Goal: Communication & Community: Answer question/provide support

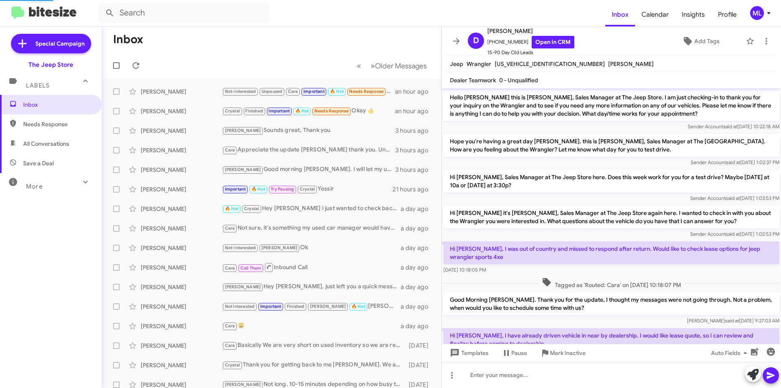
scroll to position [73, 0]
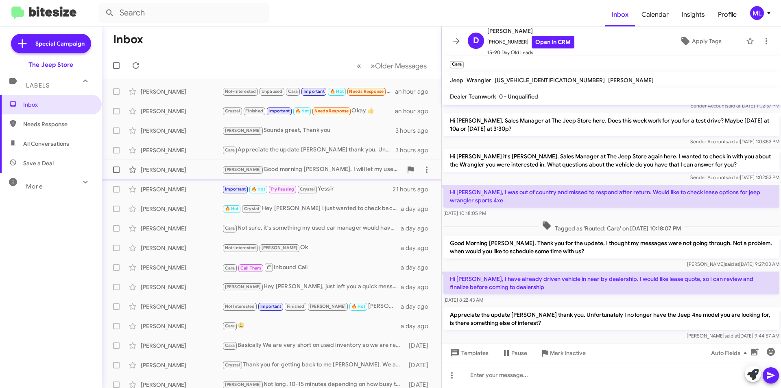
click at [246, 170] on div "[PERSON_NAME] morning [PERSON_NAME]. I will let my used car manager, [PERSON_NA…" at bounding box center [312, 169] width 180 height 9
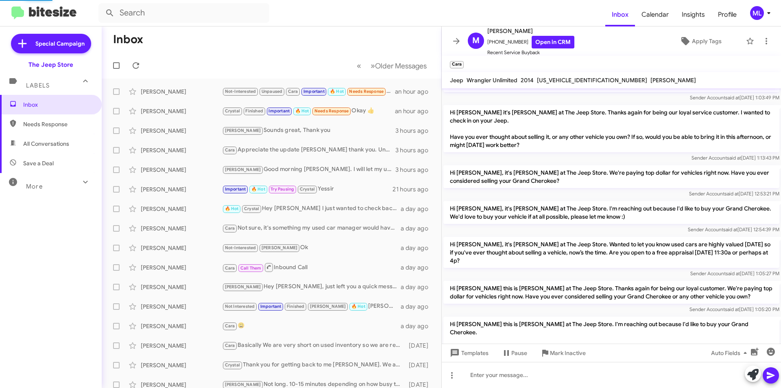
scroll to position [365, 0]
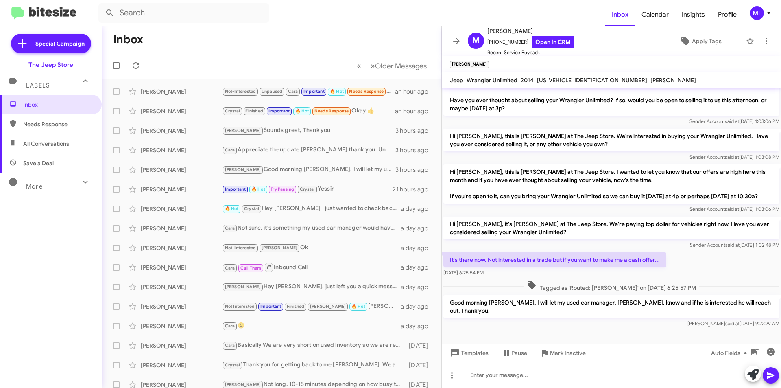
click at [563, 79] on span "[US_VEHICLE_IDENTIFICATION_NUMBER]" at bounding box center [592, 79] width 110 height 7
copy span "[US_VEHICLE_IDENTIFICATION_NUMBER]"
drag, startPoint x: 562, startPoint y: 85, endPoint x: 560, endPoint y: 80, distance: 5.7
copy span "[US_VEHICLE_IDENTIFICATION_NUMBER]"
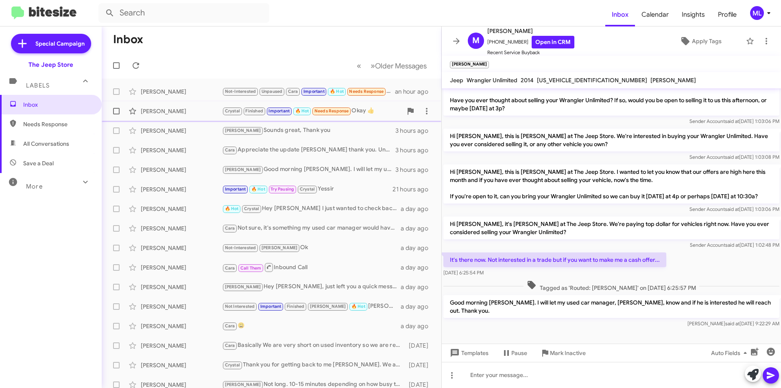
click at [281, 111] on span "Important" at bounding box center [279, 110] width 21 height 5
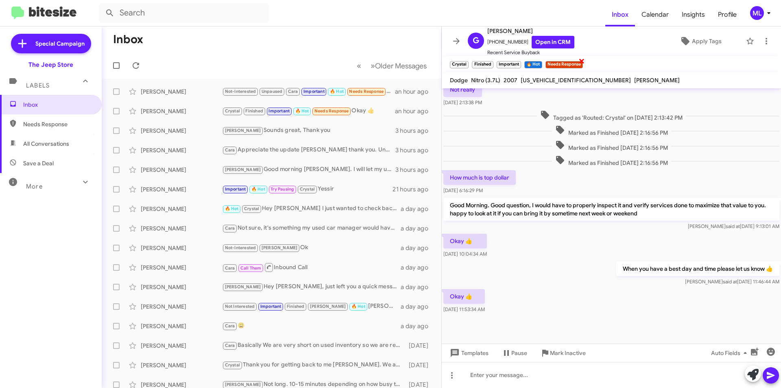
click at [582, 63] on span "×" at bounding box center [582, 61] width 7 height 10
click at [762, 42] on icon at bounding box center [767, 41] width 10 height 10
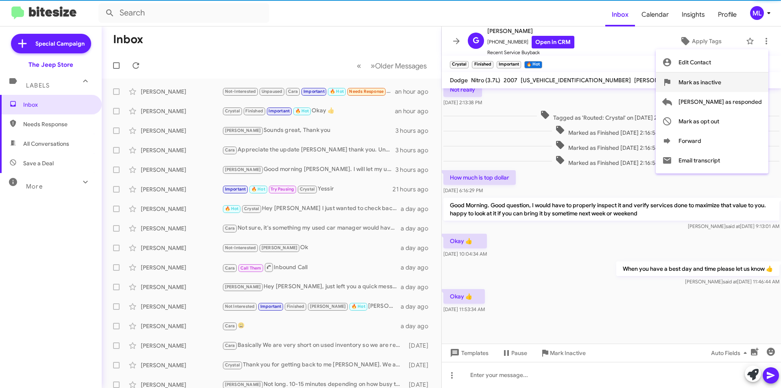
click at [760, 81] on button "Mark as inactive" at bounding box center [712, 82] width 113 height 20
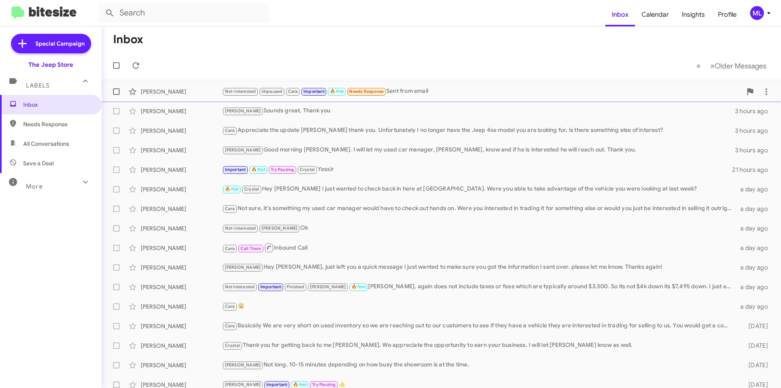
click at [394, 93] on div "Not-Interested Unpaused Cara Important 🔥 Hot Needs Response Sent from email" at bounding box center [482, 91] width 520 height 9
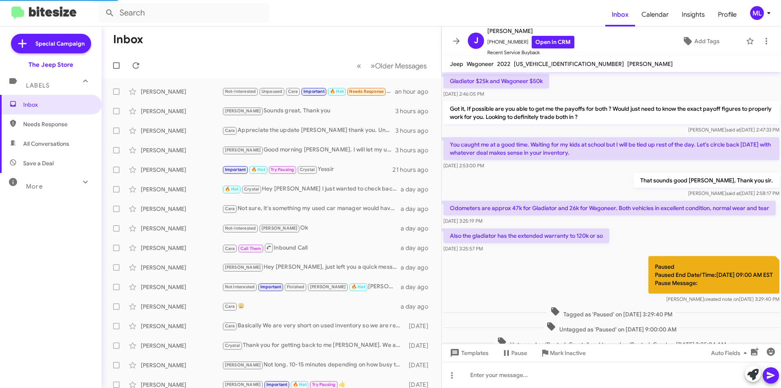
scroll to position [365, 0]
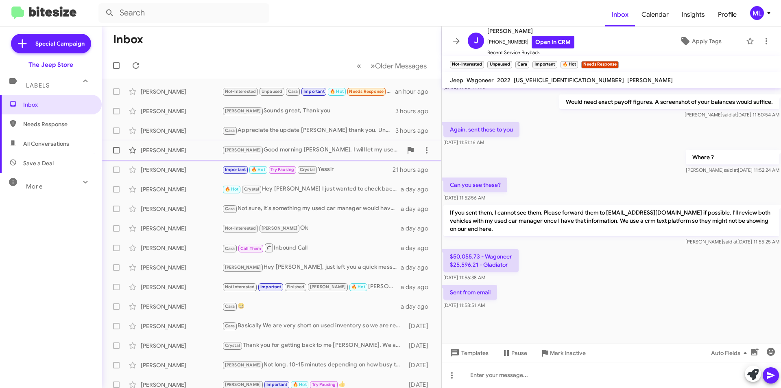
click at [173, 151] on div "[PERSON_NAME]" at bounding box center [181, 150] width 81 height 8
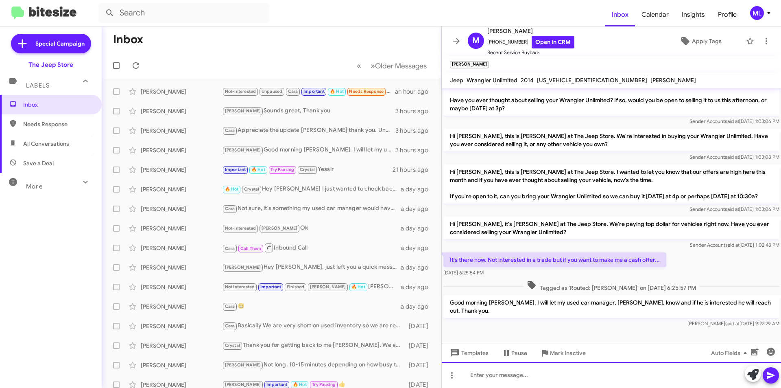
click at [509, 373] on div at bounding box center [611, 375] width 339 height 26
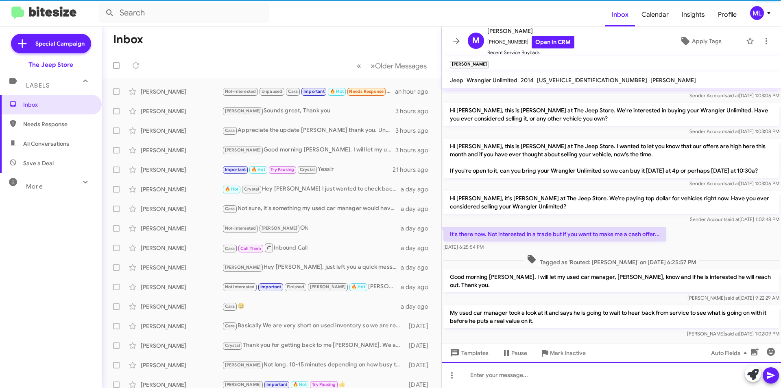
scroll to position [403, 0]
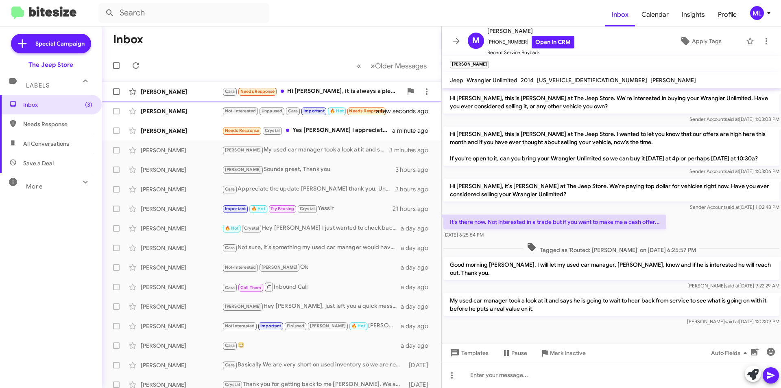
click at [295, 92] on div "[PERSON_NAME] Needs Response Hi [PERSON_NAME], it is always a pleasure working …" at bounding box center [312, 91] width 180 height 9
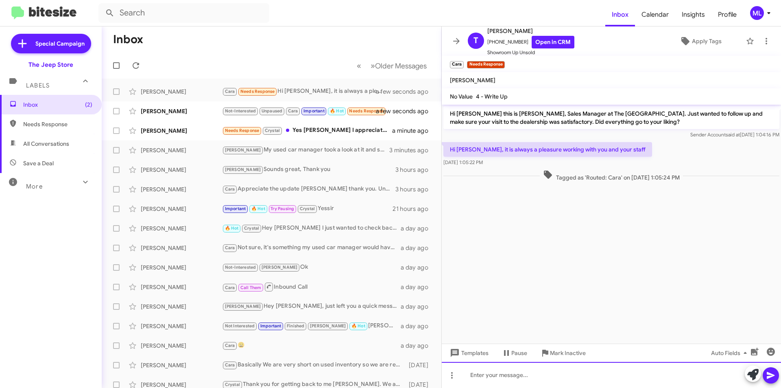
click at [525, 375] on div at bounding box center [611, 375] width 339 height 26
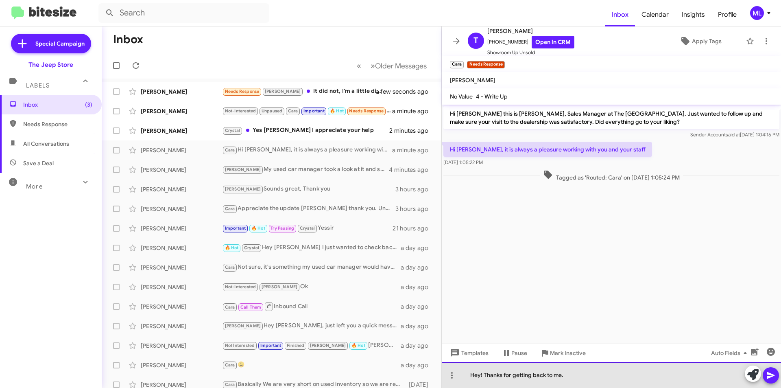
drag, startPoint x: 577, startPoint y: 371, endPoint x: 484, endPoint y: 379, distance: 93.0
click at [484, 379] on div "Hey! Thanks for getting back to me." at bounding box center [611, 375] width 339 height 26
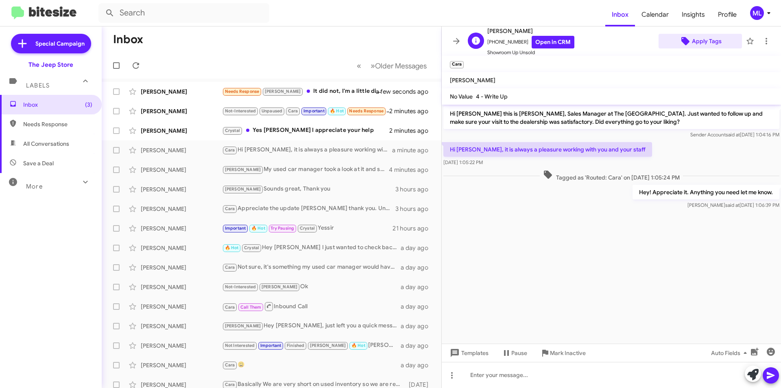
click at [707, 46] on span "Apply Tags" at bounding box center [707, 41] width 30 height 15
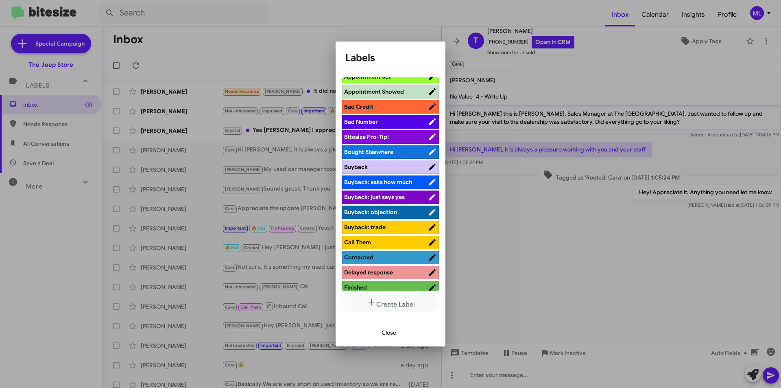
scroll to position [244, 0]
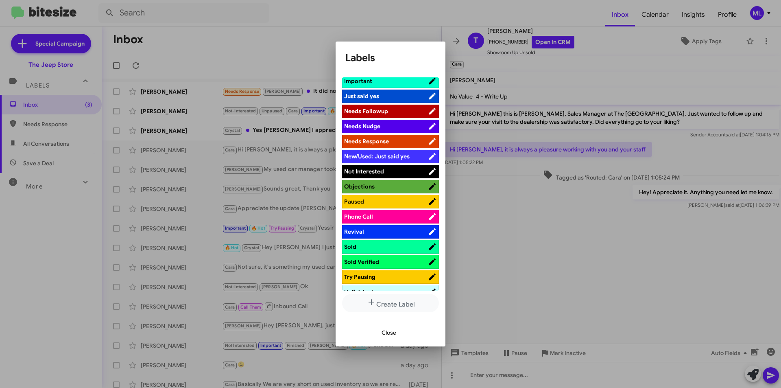
click at [390, 172] on span "Not Interested" at bounding box center [386, 171] width 84 height 8
click at [384, 333] on span "Close" at bounding box center [389, 332] width 15 height 15
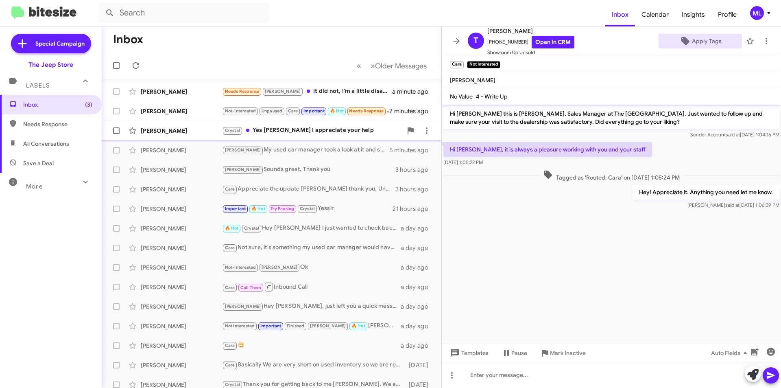
click at [290, 131] on div "Crystal Yes [PERSON_NAME] I appreciate your help" at bounding box center [312, 130] width 180 height 9
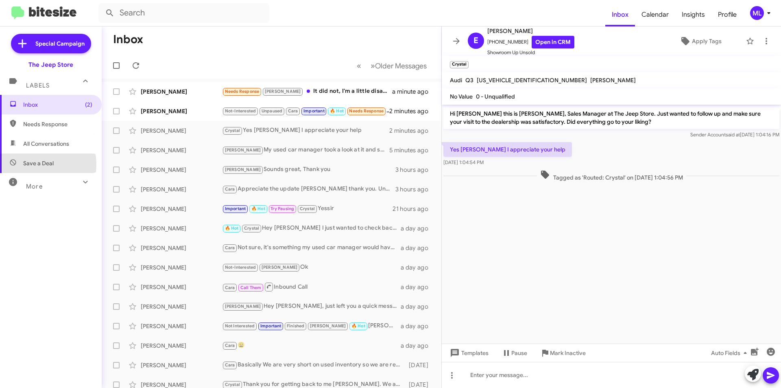
click at [32, 164] on span "Save a Deal" at bounding box center [38, 163] width 31 height 8
type input "in:not-interested"
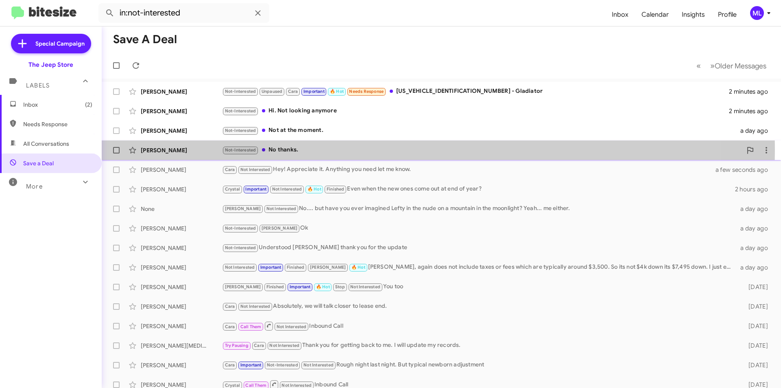
click at [283, 149] on div "Not-Interested No thanks." at bounding box center [482, 149] width 520 height 9
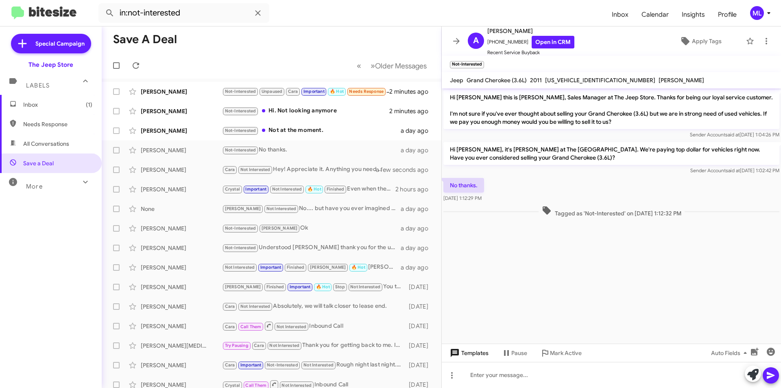
click at [467, 354] on span "Templates" at bounding box center [468, 352] width 40 height 15
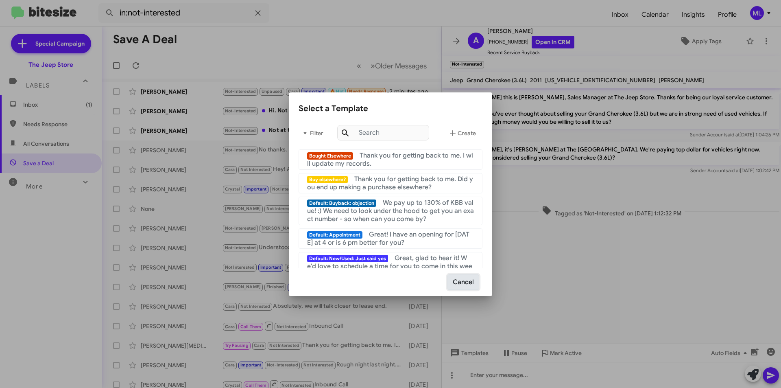
click at [464, 282] on button "Cancel" at bounding box center [464, 281] width 32 height 15
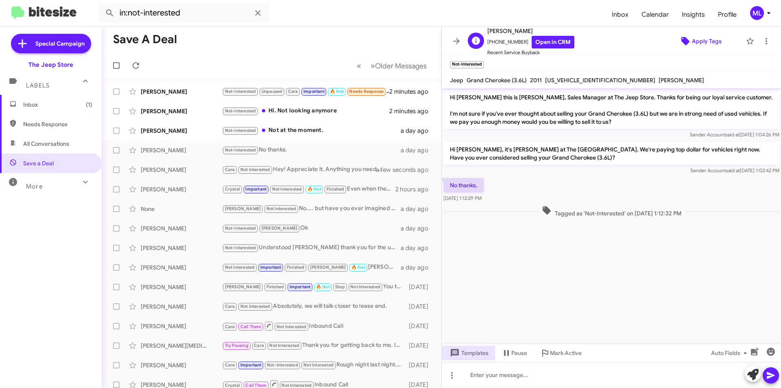
click at [697, 41] on span "Apply Tags" at bounding box center [707, 41] width 30 height 15
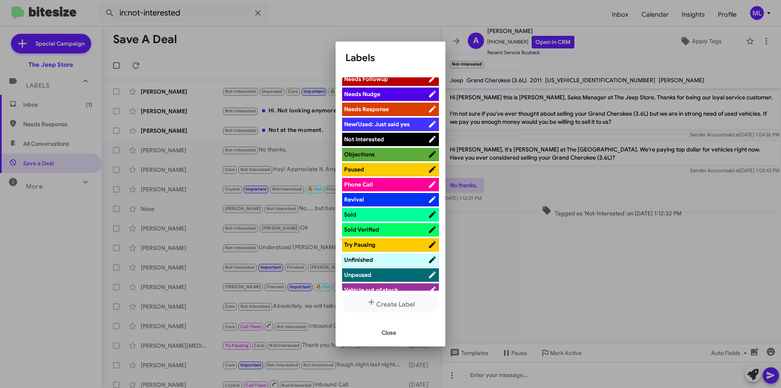
scroll to position [285, 0]
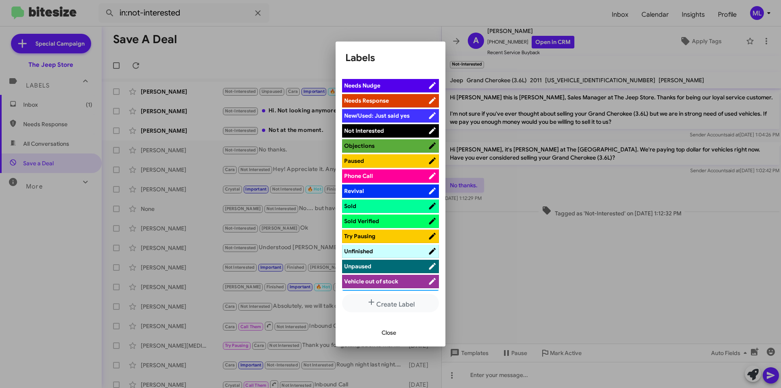
click at [399, 133] on span "Not Interested" at bounding box center [386, 131] width 84 height 8
click at [391, 329] on span "Close" at bounding box center [389, 332] width 15 height 15
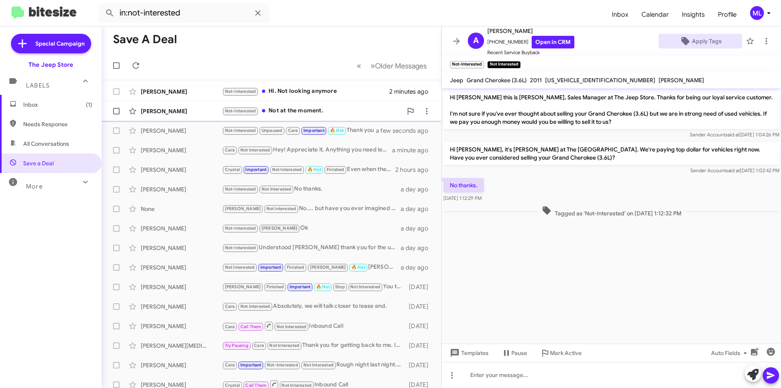
click at [317, 107] on div "Not-Interested Not at the moment." at bounding box center [312, 110] width 180 height 9
click at [707, 39] on span "Apply Tags" at bounding box center [707, 41] width 30 height 15
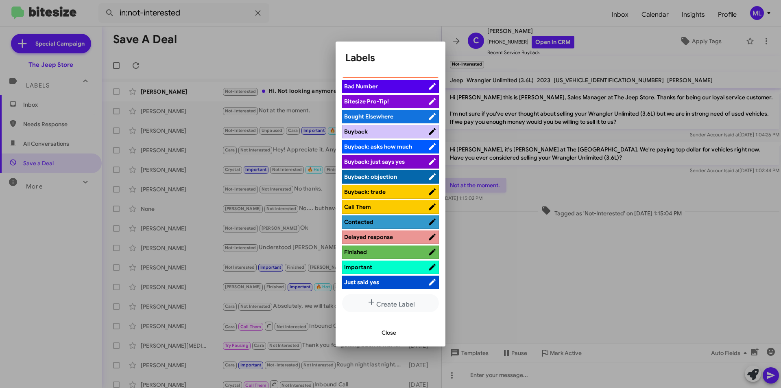
scroll to position [163, 0]
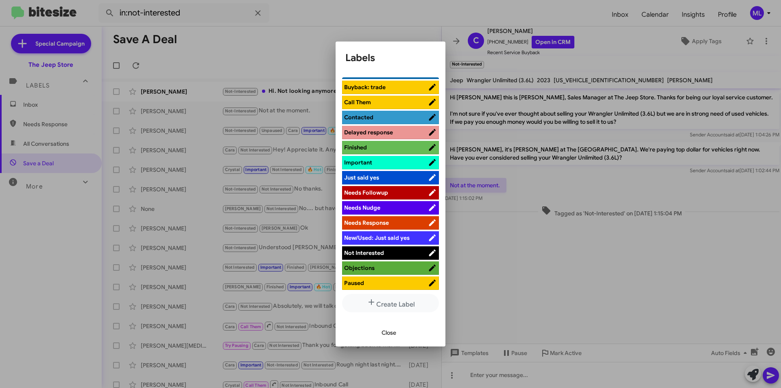
click at [391, 251] on span "Not Interested" at bounding box center [386, 253] width 84 height 8
click at [393, 331] on span "Close" at bounding box center [389, 332] width 15 height 15
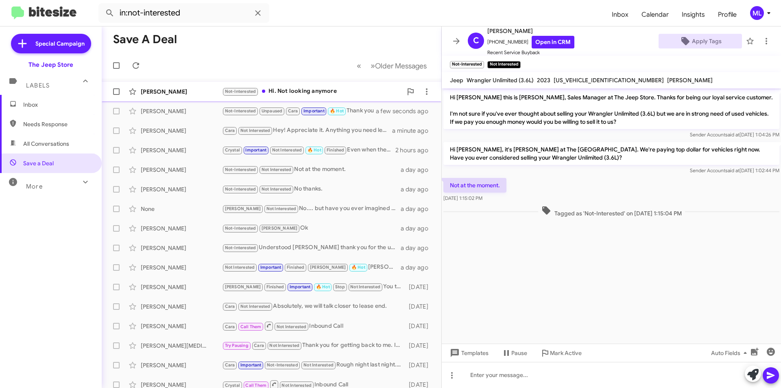
click at [316, 89] on div "Not-Interested Hi. Not looking anymore" at bounding box center [312, 91] width 180 height 9
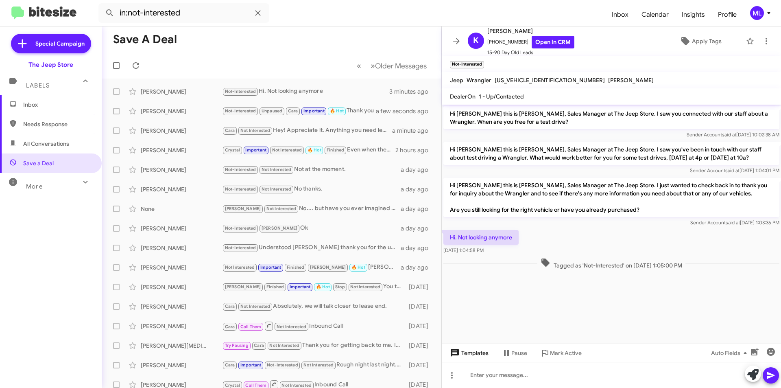
click at [467, 354] on span "Templates" at bounding box center [468, 352] width 40 height 15
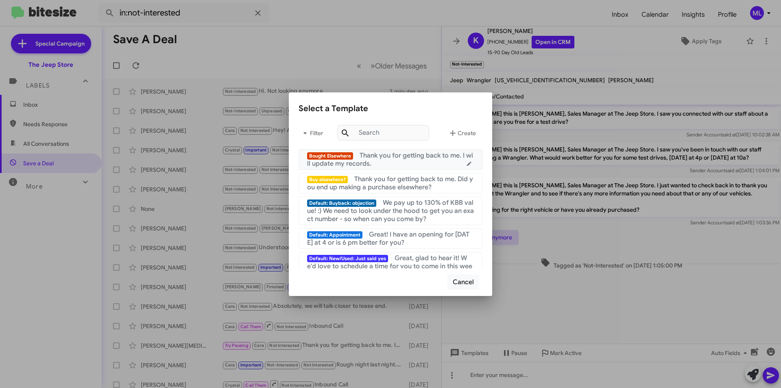
click at [391, 158] on span "Thank you for getting back to me. I will update my records." at bounding box center [390, 159] width 166 height 16
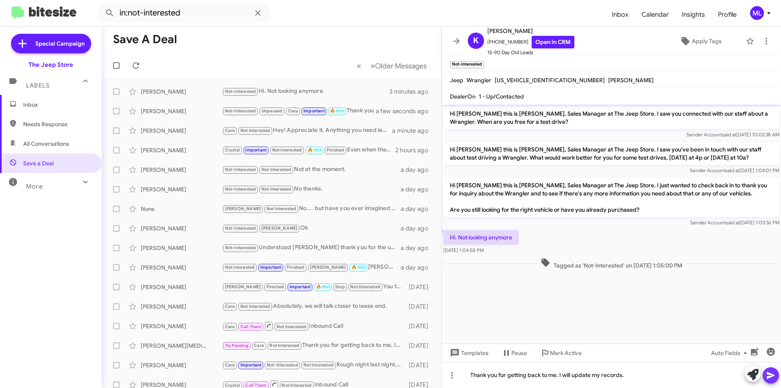
click at [771, 373] on icon at bounding box center [771, 375] width 8 height 7
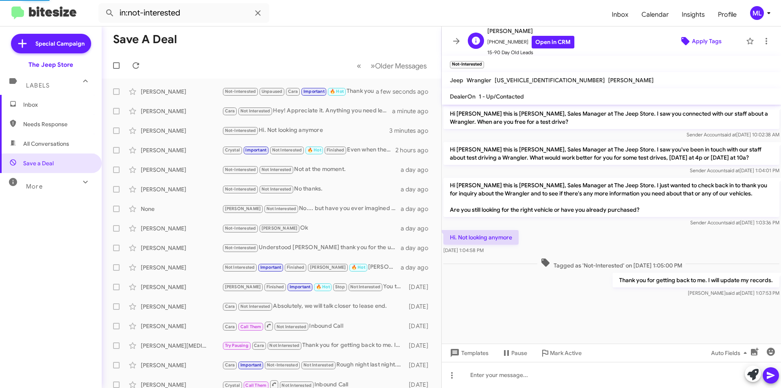
click at [714, 45] on span "Apply Tags" at bounding box center [707, 41] width 30 height 15
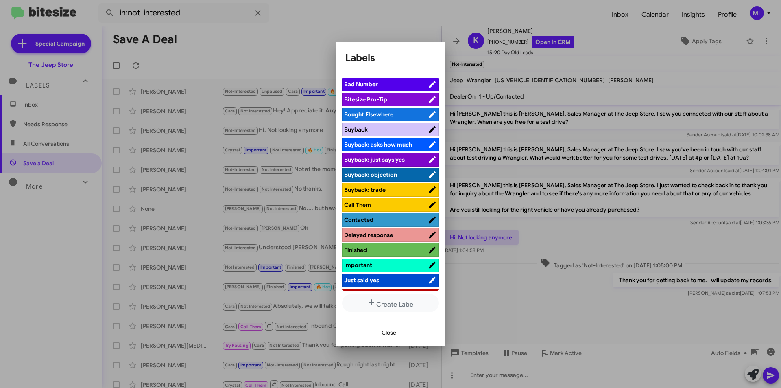
scroll to position [163, 0]
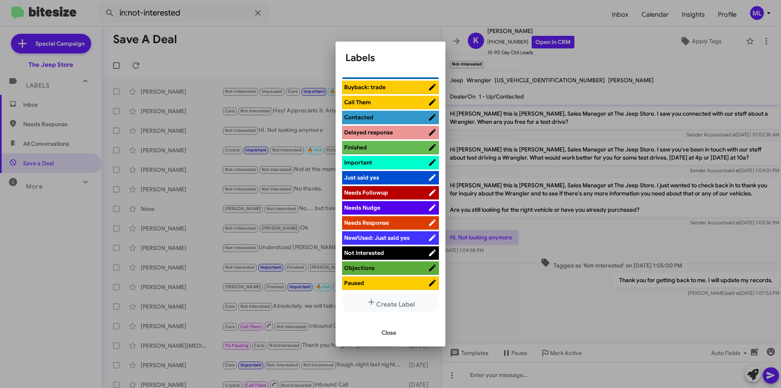
click at [403, 254] on span "Not Interested" at bounding box center [386, 253] width 84 height 8
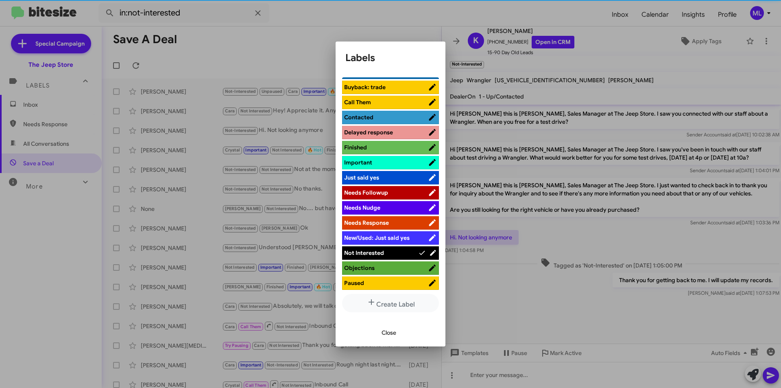
click at [387, 332] on span "Close" at bounding box center [389, 332] width 15 height 15
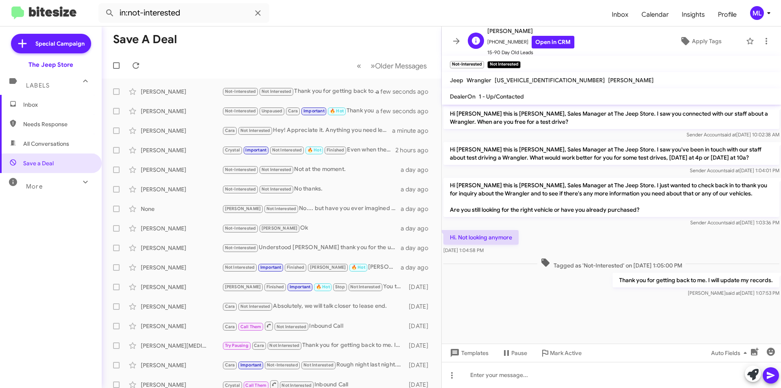
drag, startPoint x: 518, startPoint y: 44, endPoint x: 491, endPoint y: 45, distance: 26.5
click at [491, 45] on span "[PHONE_NUMBER] Open in CRM" at bounding box center [530, 42] width 87 height 13
copy span "7325012258"
click at [63, 104] on span "Inbox (3)" at bounding box center [57, 104] width 69 height 8
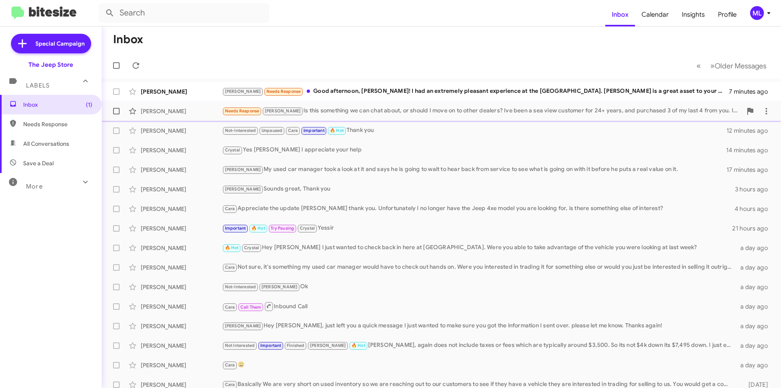
click at [278, 111] on span "[PERSON_NAME]" at bounding box center [283, 110] width 36 height 5
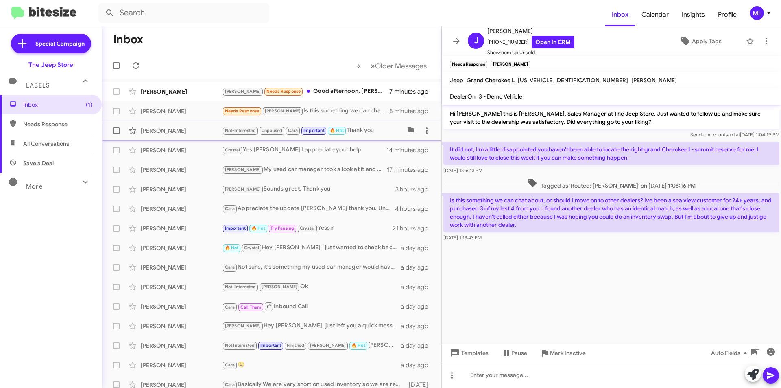
click at [187, 130] on div "[PERSON_NAME]" at bounding box center [181, 131] width 81 height 8
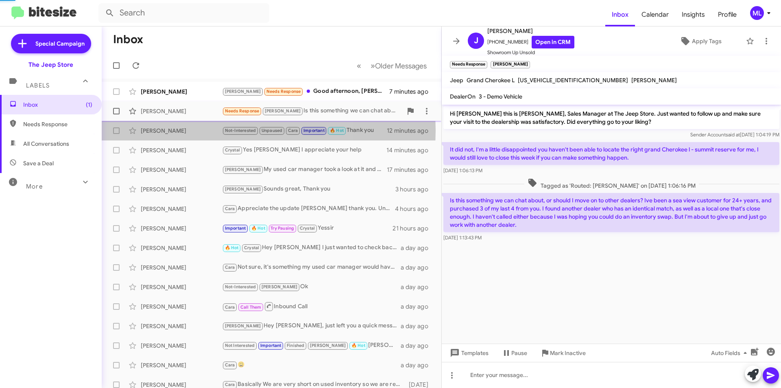
scroll to position [373, 0]
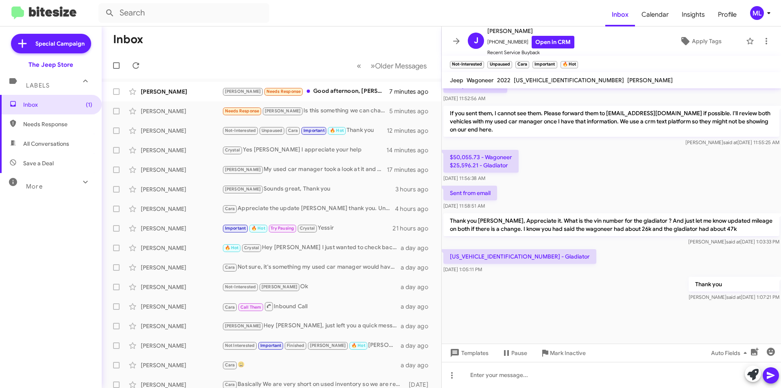
click at [469, 255] on p "[US_VEHICLE_IDENTIFICATION_NUMBER] - Gladiator" at bounding box center [519, 256] width 153 height 15
copy p "[US_VEHICLE_IDENTIFICATION_NUMBER]"
drag, startPoint x: 450, startPoint y: 166, endPoint x: 478, endPoint y: 167, distance: 28.5
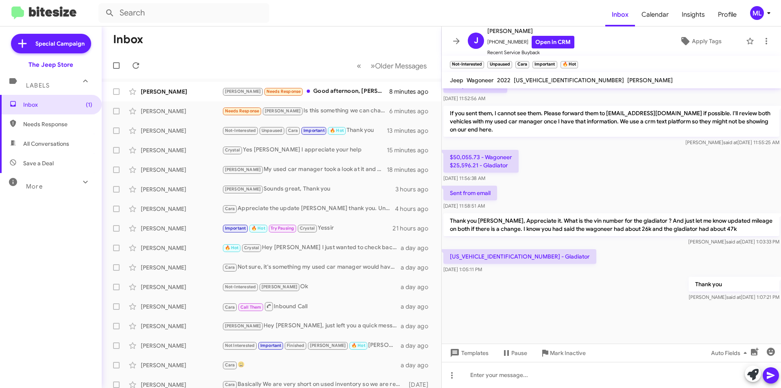
click at [478, 167] on p "$50,055.73 - Wagoneer $25,596.21 - Gladiator" at bounding box center [480, 161] width 75 height 23
click at [534, 80] on span "[US_VEHICLE_IDENTIFICATION_NUMBER]" at bounding box center [569, 79] width 110 height 7
copy span "[US_VEHICLE_IDENTIFICATION_NUMBER]"
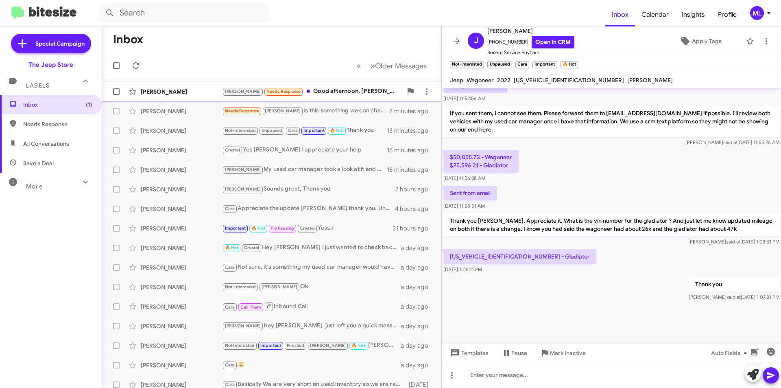
click at [156, 90] on div "[PERSON_NAME]" at bounding box center [181, 91] width 81 height 8
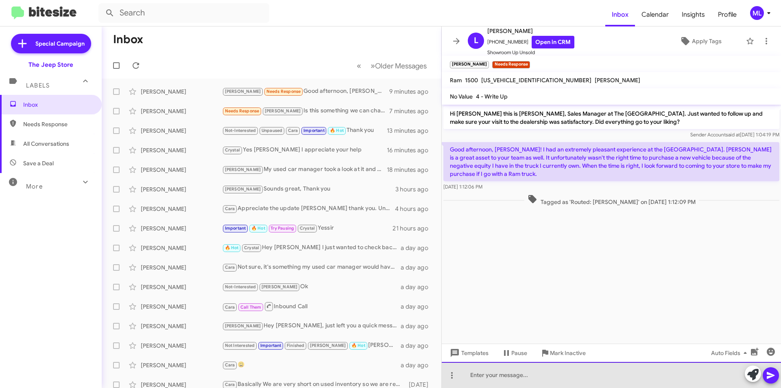
click at [480, 378] on div at bounding box center [611, 375] width 339 height 26
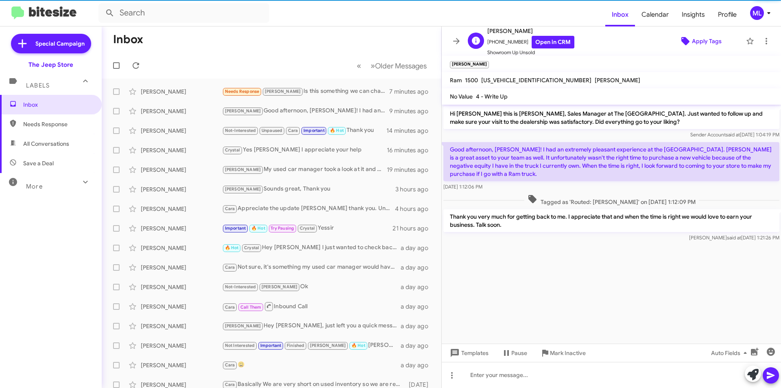
click at [712, 41] on span "Apply Tags" at bounding box center [707, 41] width 30 height 15
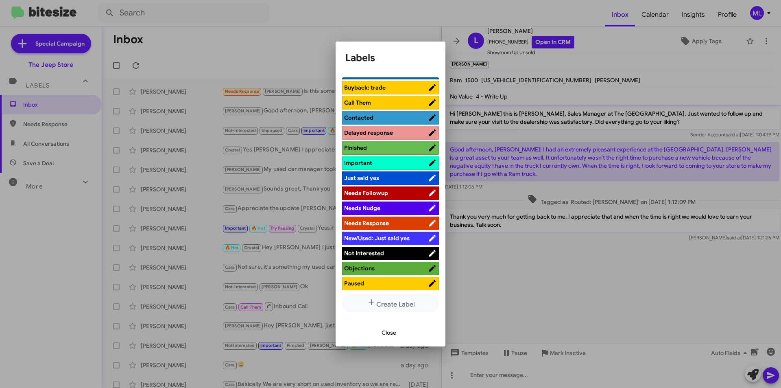
scroll to position [163, 0]
click at [392, 252] on span "Not Interested" at bounding box center [386, 253] width 84 height 8
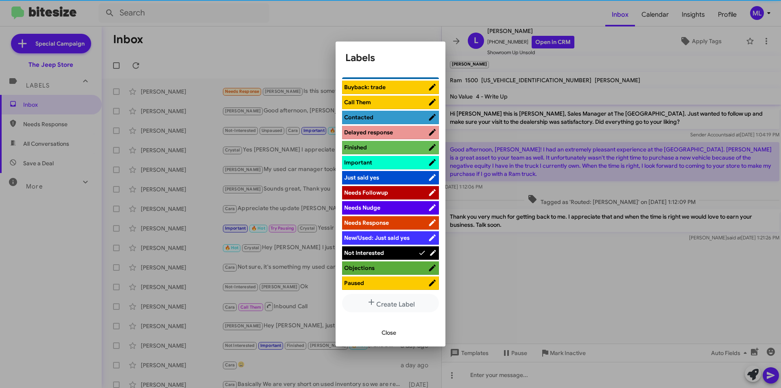
click at [395, 333] on span "Close" at bounding box center [389, 332] width 15 height 15
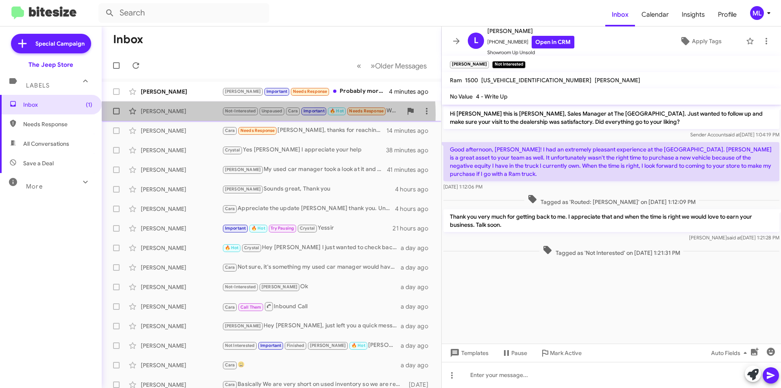
click at [220, 115] on div "[PERSON_NAME] Not-Interested Unpaused Cara Important 🔥 Hot Needs Response What …" at bounding box center [271, 111] width 327 height 16
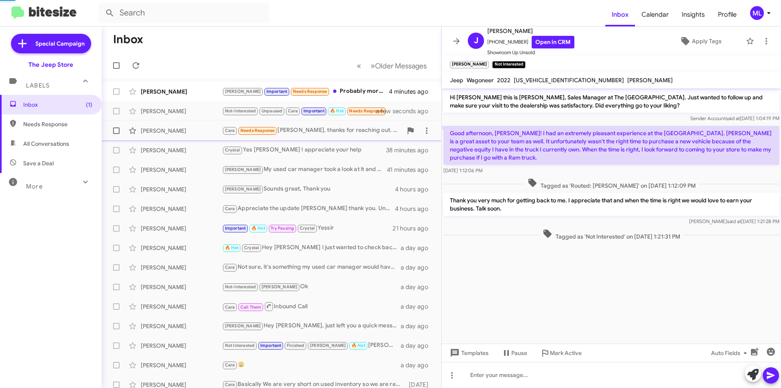
scroll to position [397, 0]
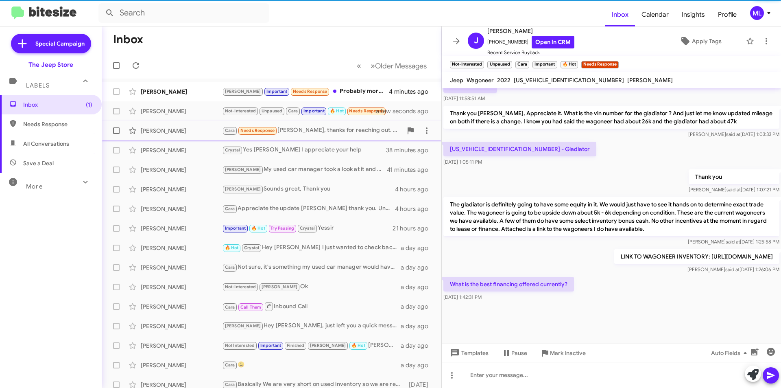
click at [227, 136] on div "[PERSON_NAME] [PERSON_NAME] Needs Response [PERSON_NAME], thanks for reaching o…" at bounding box center [271, 130] width 327 height 16
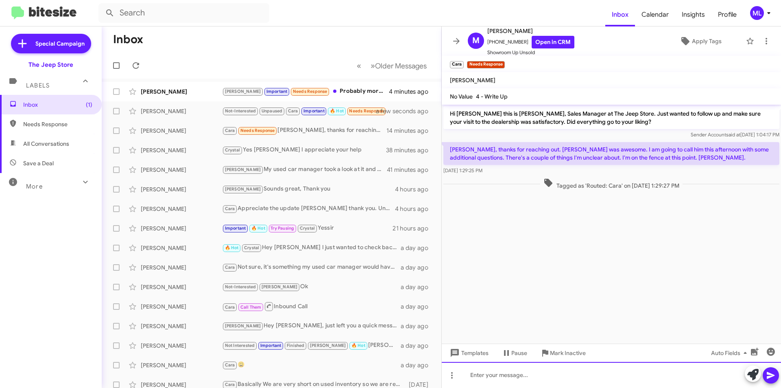
click at [500, 367] on div at bounding box center [611, 375] width 339 height 26
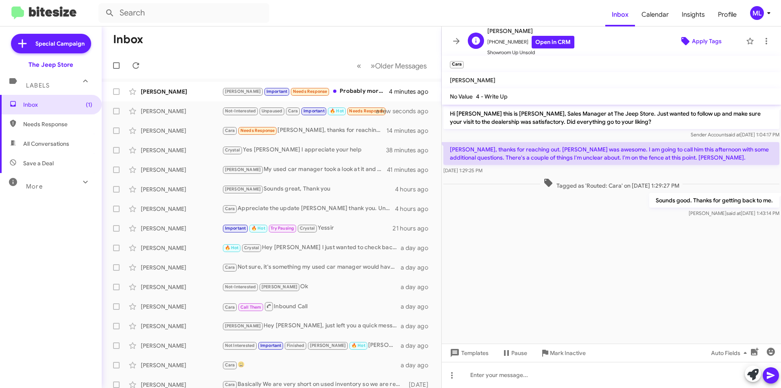
click at [703, 43] on span "Apply Tags" at bounding box center [707, 41] width 30 height 15
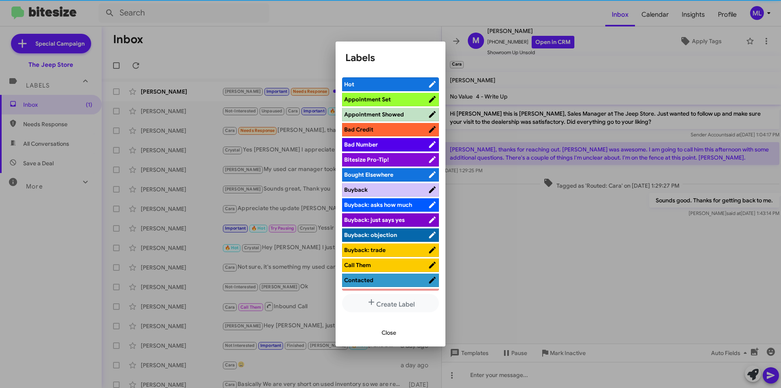
scroll to position [163, 0]
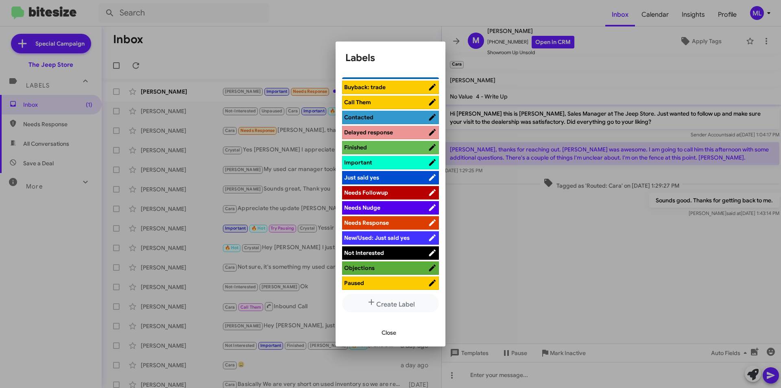
click at [386, 256] on span "Not Interested" at bounding box center [386, 253] width 84 height 8
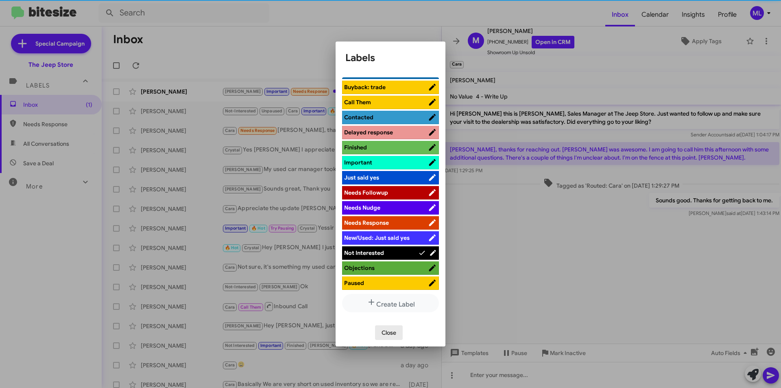
click at [391, 329] on span "Close" at bounding box center [389, 332] width 15 height 15
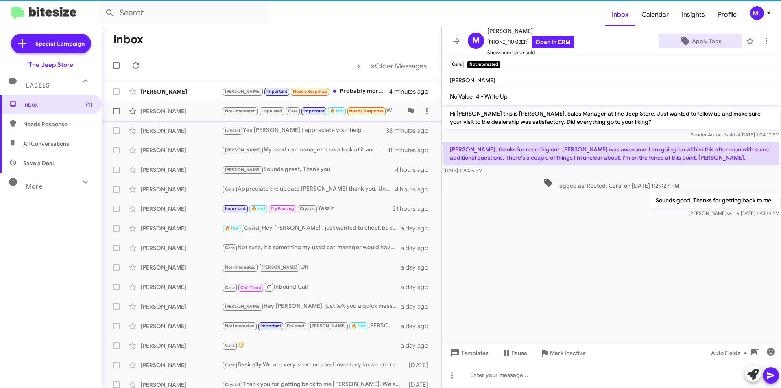
click at [312, 111] on span "Important" at bounding box center [313, 110] width 21 height 5
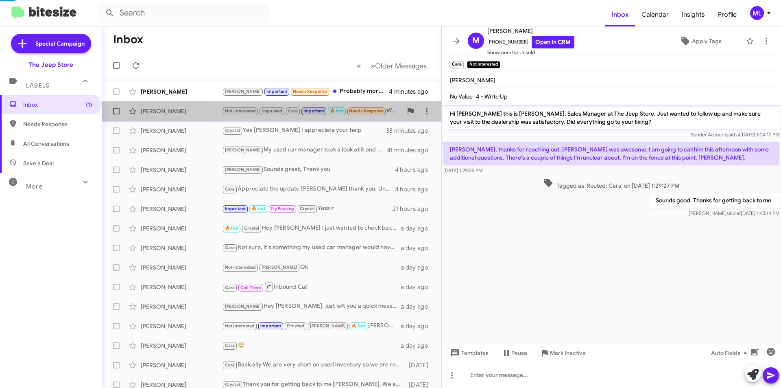
scroll to position [397, 0]
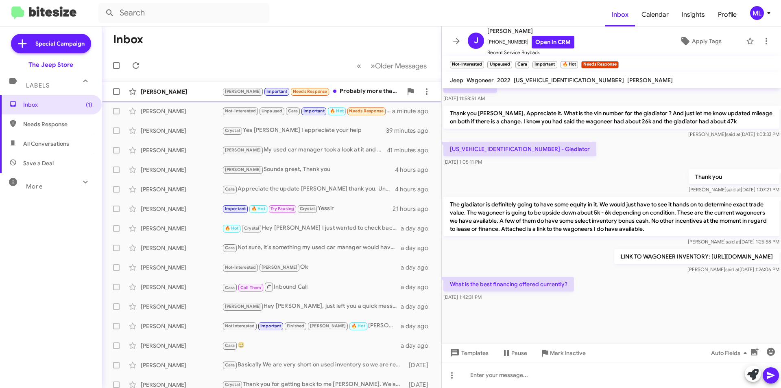
click at [329, 90] on div "Andrew Important Needs Response Probably more than the answer you were looking …" at bounding box center [312, 91] width 180 height 9
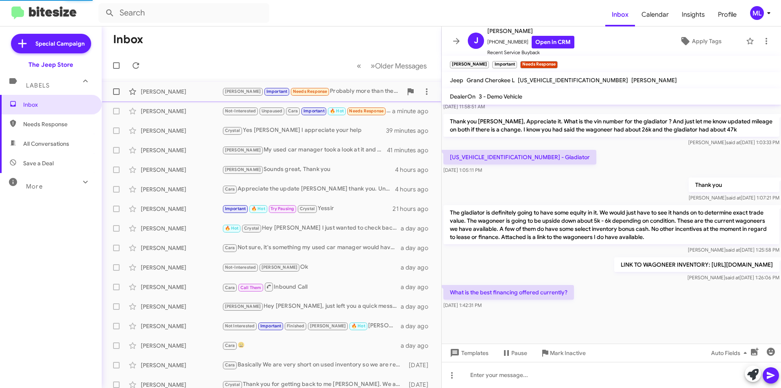
scroll to position [211, 0]
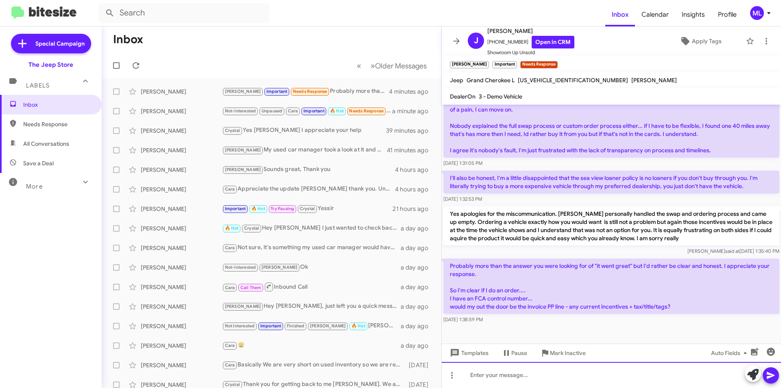
click at [495, 378] on div at bounding box center [611, 375] width 339 height 26
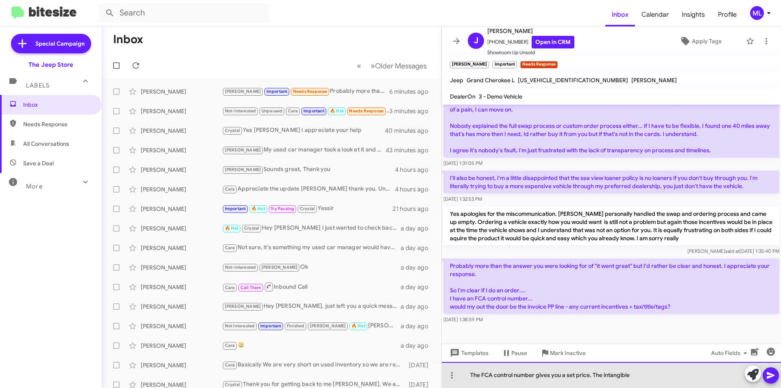
drag, startPoint x: 641, startPoint y: 373, endPoint x: 603, endPoint y: 373, distance: 37.4
click at [603, 373] on div "The FCA control number gives you a set price. The intangible" at bounding box center [611, 375] width 339 height 26
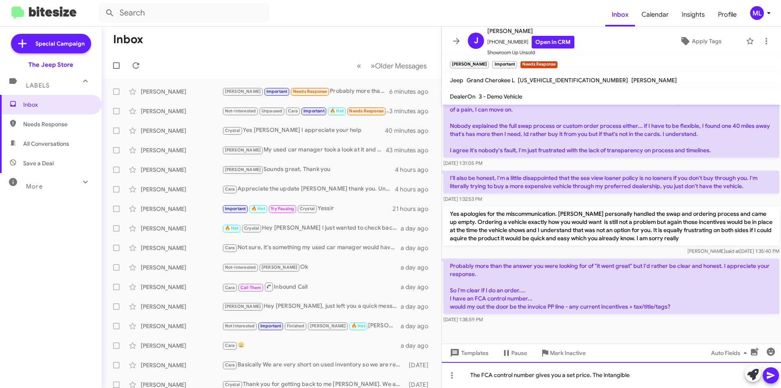
click at [650, 373] on div "The FCA control number gives you a set price. The intangible" at bounding box center [611, 375] width 339 height 26
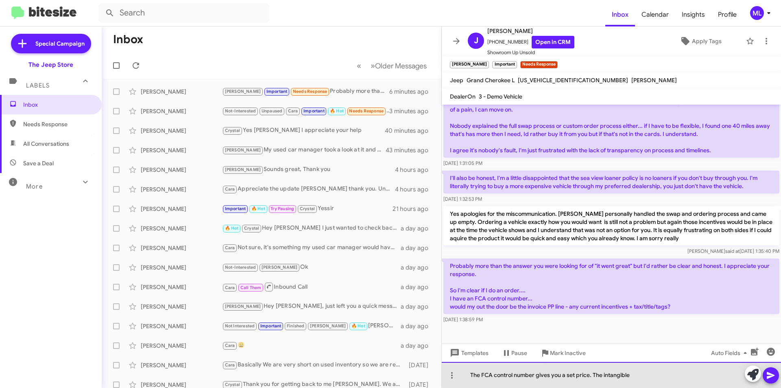
drag, startPoint x: 650, startPoint y: 373, endPoint x: 604, endPoint y: 376, distance: 46.0
click at [604, 376] on div "The FCA control number gives you a set price. The intangible" at bounding box center [611, 375] width 339 height 26
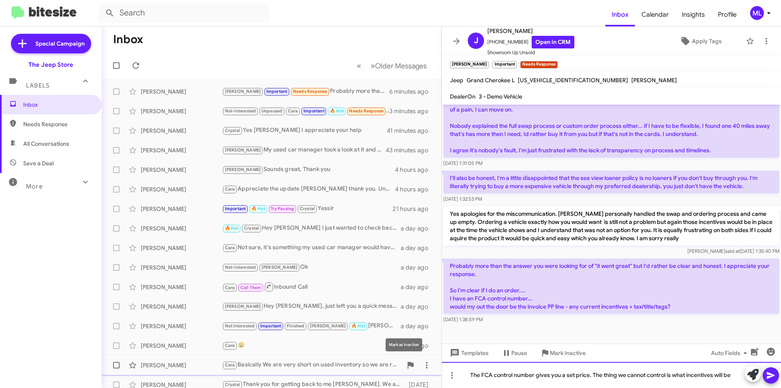
drag, startPoint x: 738, startPoint y: 373, endPoint x: 364, endPoint y: 374, distance: 373.9
click at [364, 374] on div "Inbox « Previous » Next Older Messages Jonathan Squire Andrew Important Needs R…" at bounding box center [441, 206] width 679 height 361
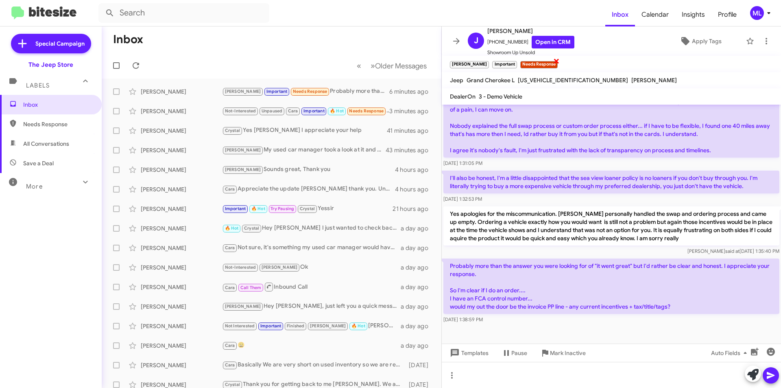
click at [553, 61] on span "×" at bounding box center [556, 61] width 7 height 10
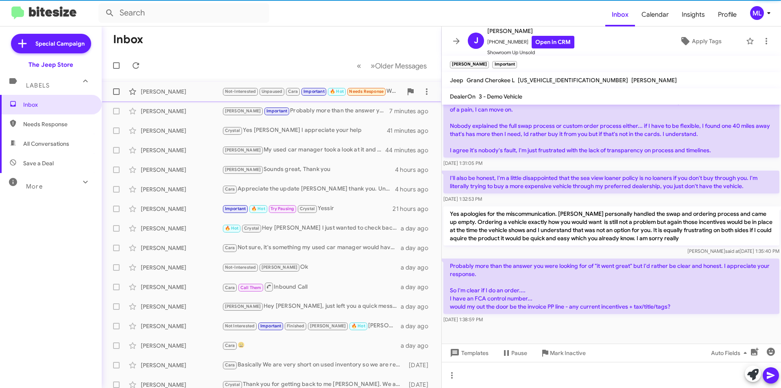
click at [301, 97] on div "James Goett Not-Interested Unpaused Cara Important 🔥 Hot Needs Response What is…" at bounding box center [271, 91] width 327 height 16
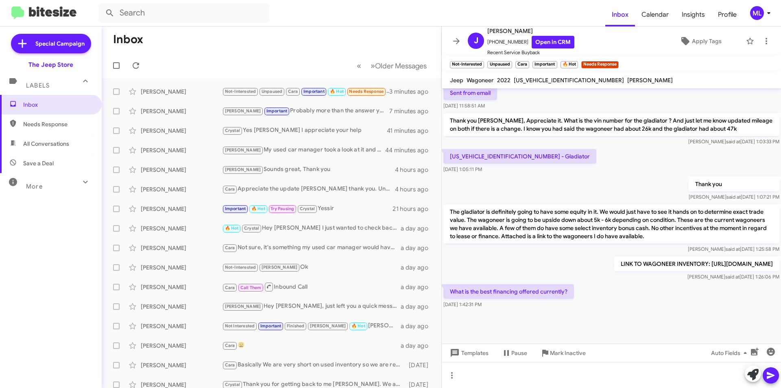
scroll to position [981, 0]
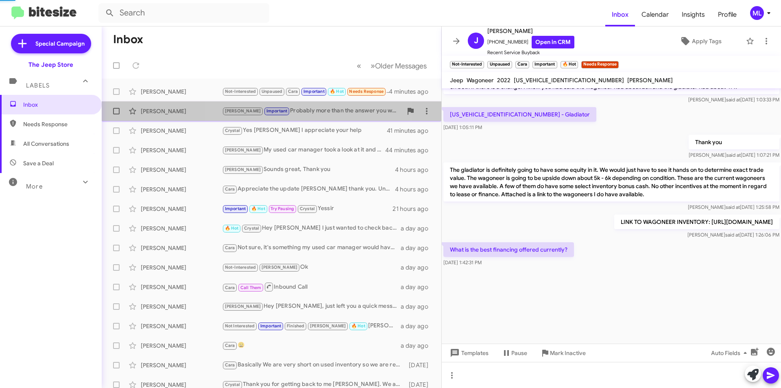
click at [284, 112] on div "Andrew Important Probably more than the answer you were looking for of "it went…" at bounding box center [312, 110] width 180 height 9
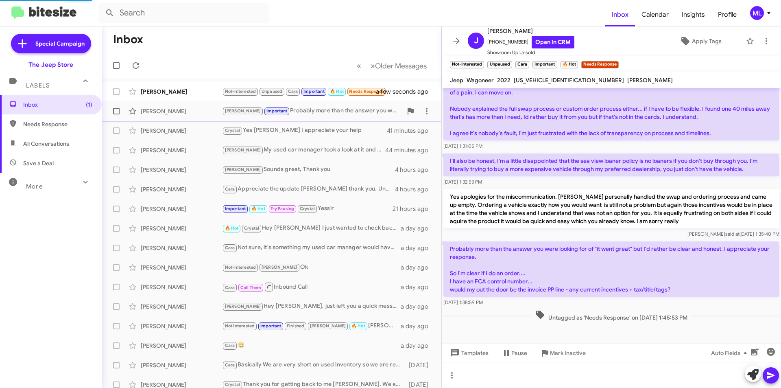
scroll to position [228, 0]
